Goal: Download file/media

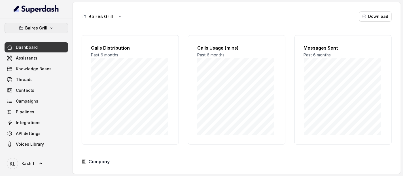
click at [41, 26] on p "Baires Grill" at bounding box center [36, 28] width 22 height 7
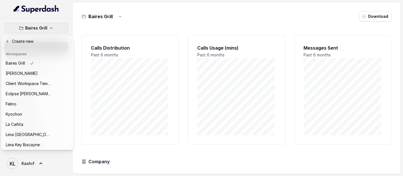
scroll to position [57, 0]
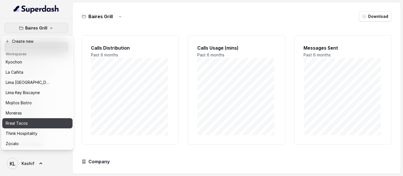
click at [49, 121] on div "Rreal Tacos" at bounding box center [28, 123] width 45 height 7
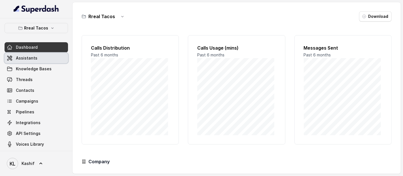
click at [49, 58] on link "Assistants" at bounding box center [36, 58] width 63 height 10
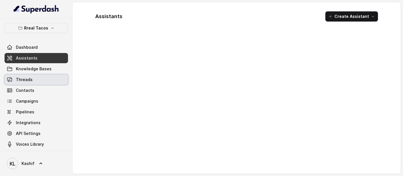
click at [44, 78] on link "Threads" at bounding box center [36, 80] width 63 height 10
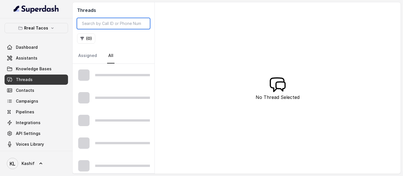
click at [138, 26] on input "search" at bounding box center [113, 23] width 73 height 11
paste input "CAb67d9c79952b0b585c87d03decd7bb4"
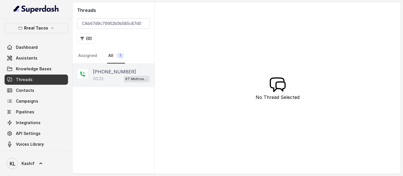
click at [102, 79] on p "00:23" at bounding box center [98, 79] width 10 height 6
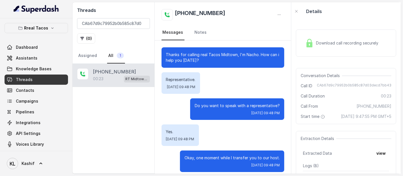
scroll to position [5, 0]
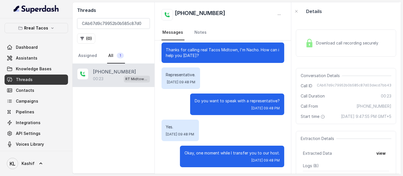
click at [337, 40] on div "Download call recording securely" at bounding box center [342, 43] width 78 height 13
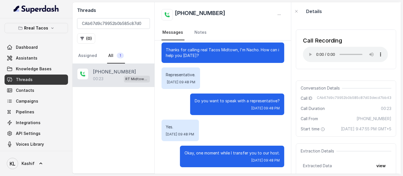
click at [101, 134] on div "[PHONE_NUMBER]:23 RT Midtown / EN" at bounding box center [114, 119] width 82 height 110
click at [124, 21] on input "CAb67d9c79952b0b585c87d03decd7bb4" at bounding box center [113, 23] width 73 height 11
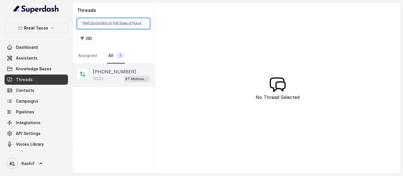
type input "CAb67d9c79952b0b585c87d03decd7bb43"
click at [104, 69] on p "[PHONE_NUMBER]" at bounding box center [114, 71] width 43 height 7
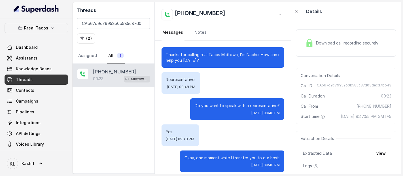
scroll to position [5, 0]
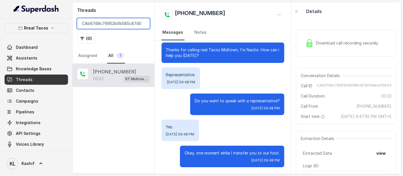
click at [118, 24] on input "CAb67d9c79952b0b585c87d03decd7bb43" at bounding box center [113, 23] width 73 height 11
paste input "CAd8b0a78fc865daa85e9b4d0af900c4ad"
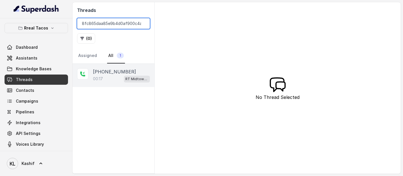
type input "CAd8b0a78fc865daa85e9b4d0af900c4ad"
click at [115, 82] on div "[PHONE_NUMBER]:17 RT Midtown / EN" at bounding box center [114, 75] width 82 height 23
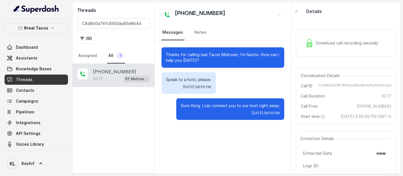
click at [325, 42] on span "Download call recording securely" at bounding box center [348, 43] width 65 height 6
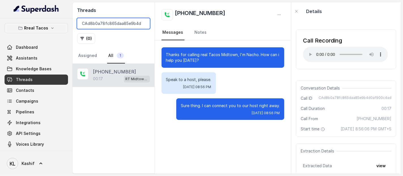
click at [113, 26] on input "CAd8b0a78fc865daa85e9b4d0af900c4ad" at bounding box center [113, 23] width 73 height 11
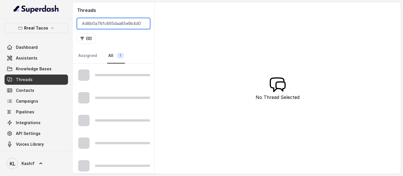
scroll to position [0, 18]
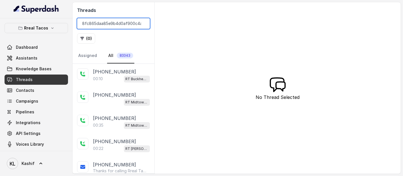
type input "Ad8b0a78fc865daa85e9b4d0af900c4ad"
click at [105, 82] on div "[PHONE_NUMBER]:10 RT Buckhead / EN" at bounding box center [114, 75] width 82 height 23
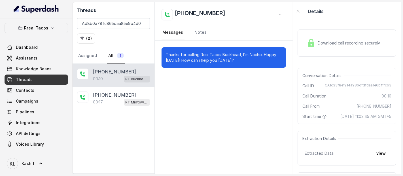
click at [102, 84] on div "[PHONE_NUMBER]:10 RT Buckhead / EN" at bounding box center [114, 75] width 82 height 23
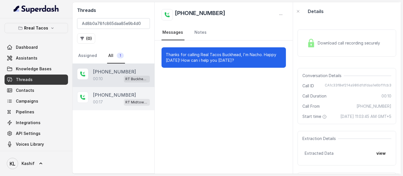
click at [103, 94] on p "[PHONE_NUMBER]" at bounding box center [114, 95] width 43 height 7
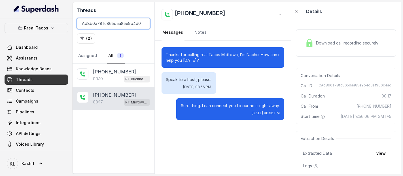
click at [116, 26] on input "Ad8b0a78fc865daa85e9b4d0af900c4ad" at bounding box center [113, 23] width 73 height 11
click at [124, 20] on input "Ad8b0a78fc865daa85e9b4d0af900c4ad" at bounding box center [113, 23] width 73 height 11
type input "Ad8b0a78fc865daa85e9b4d0af900c4ad"
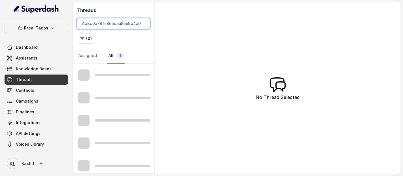
scroll to position [0, 18]
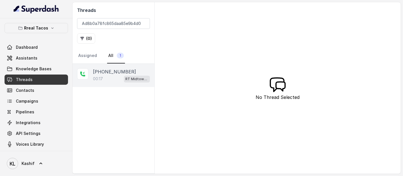
click at [108, 75] on div "00:17 RT Midtown / EN" at bounding box center [121, 78] width 57 height 7
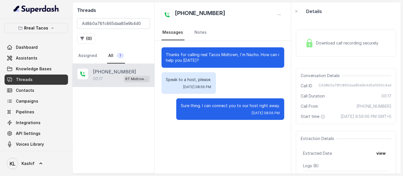
click at [313, 46] on img at bounding box center [309, 43] width 9 height 9
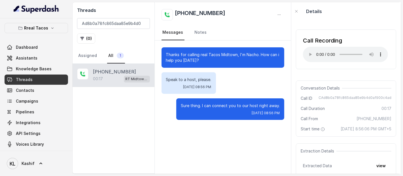
click at [356, 29] on div "Call Recording Your browser does not support the audio element." at bounding box center [346, 49] width 100 height 49
